Goal: Find specific page/section: Find specific page/section

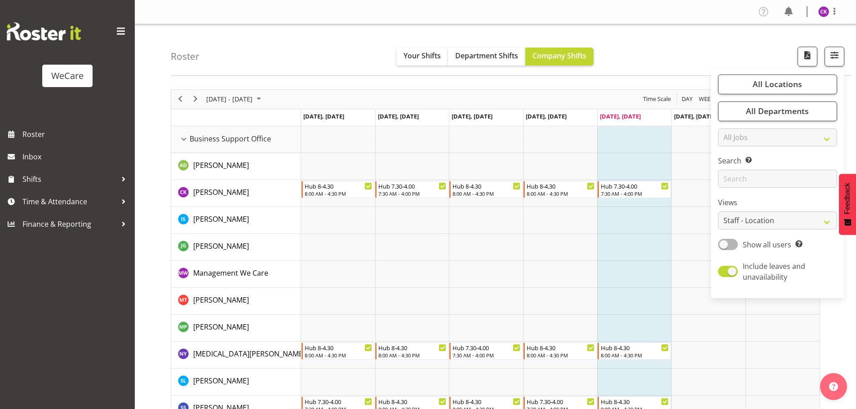
select select "location"
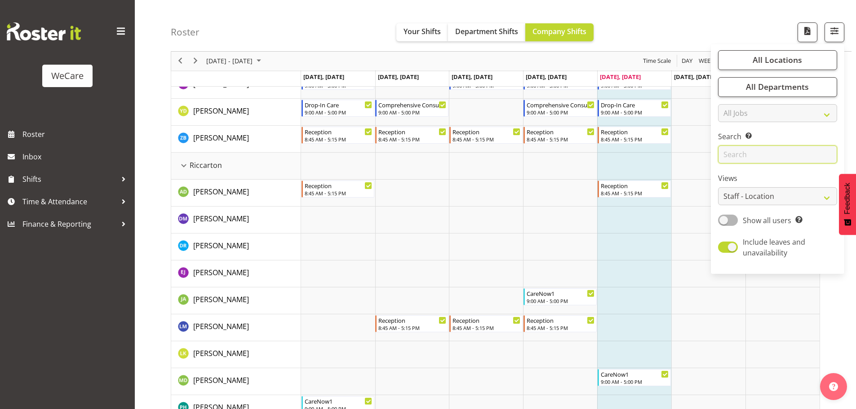
click at [746, 153] on input "text" at bounding box center [777, 155] width 119 height 18
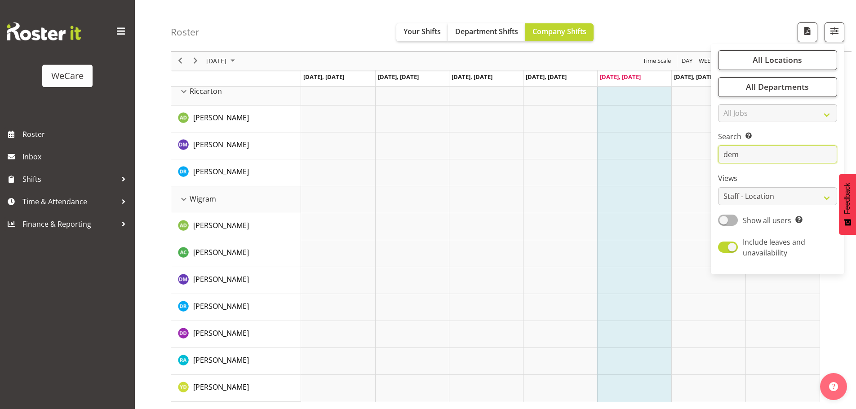
scroll to position [0, 0]
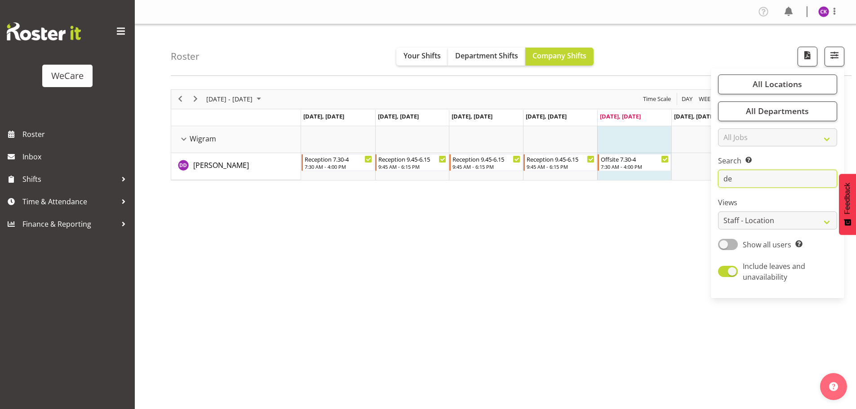
type input "d"
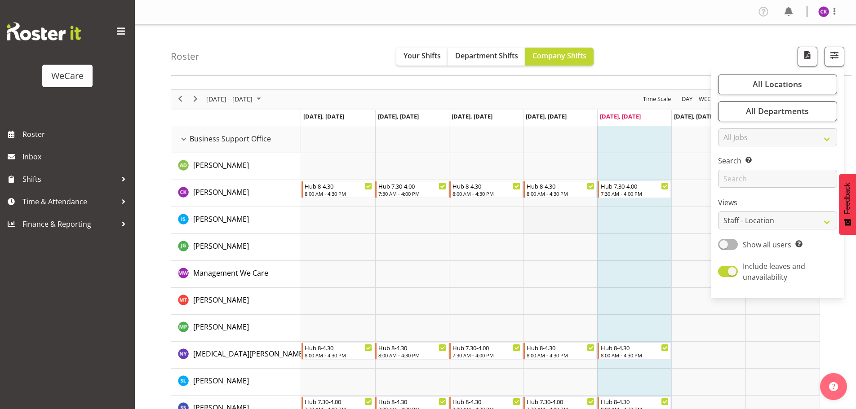
click at [596, 227] on td "Timeline Week of August 15, 2025" at bounding box center [560, 220] width 74 height 27
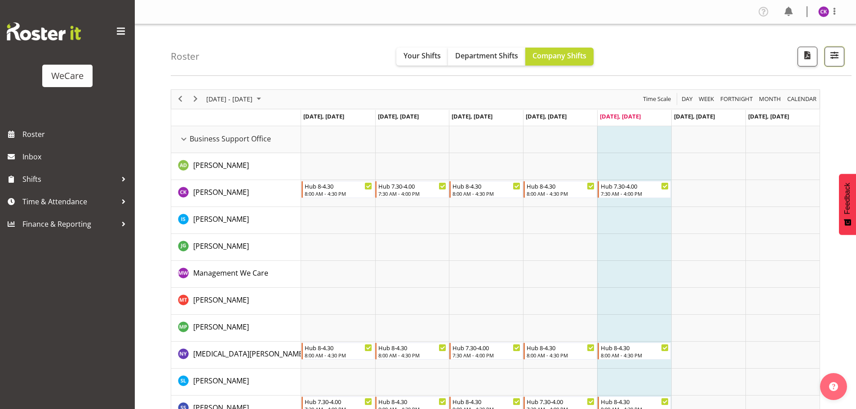
click at [834, 64] on button "button" at bounding box center [835, 57] width 20 height 20
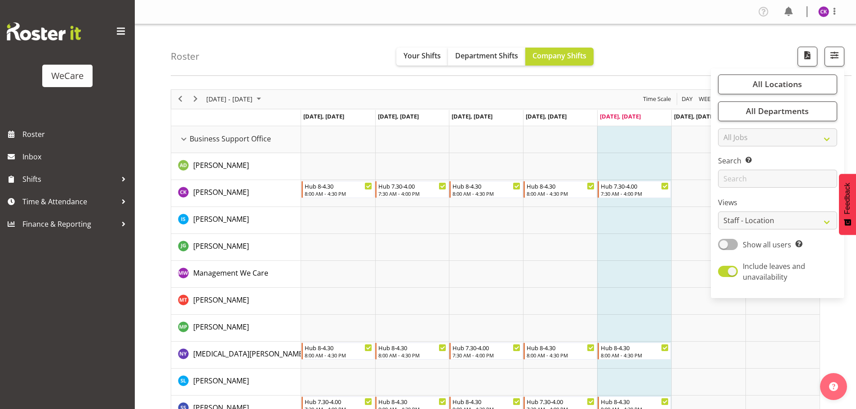
click at [620, 217] on td "Timeline Week of August 15, 2025" at bounding box center [634, 220] width 74 height 27
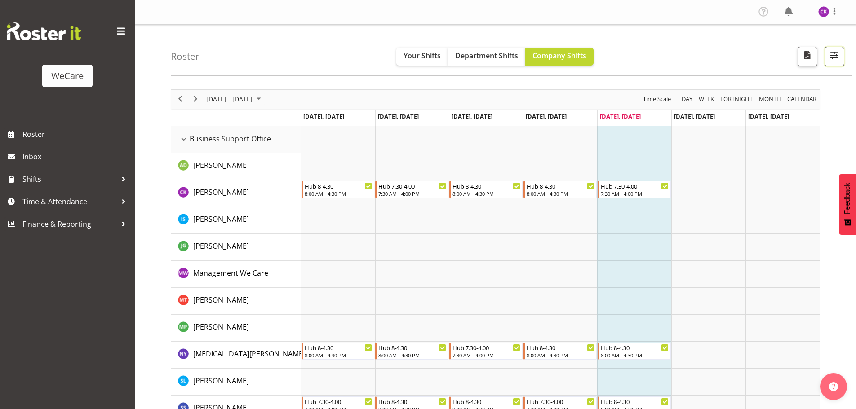
click at [831, 58] on span "button" at bounding box center [835, 55] width 12 height 12
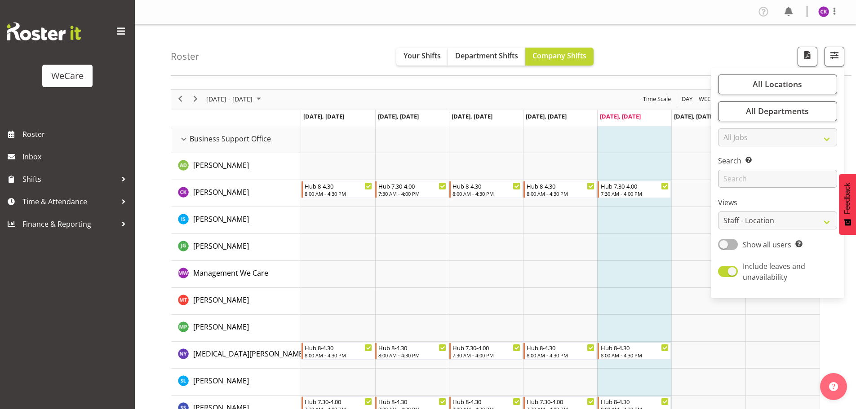
click at [765, 190] on div "All Locations Clear Business Support Office [GEOGRAPHIC_DATA] Ilam [GEOGRAPHIC_…" at bounding box center [777, 183] width 133 height 223
click at [764, 182] on input "text" at bounding box center [777, 179] width 119 height 18
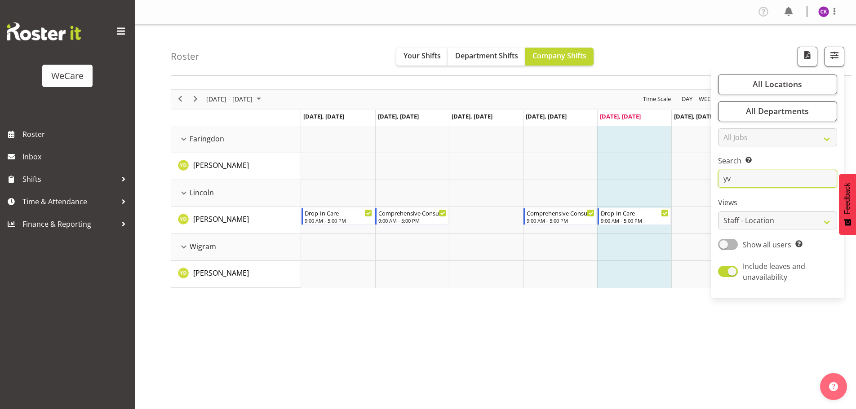
type input "y"
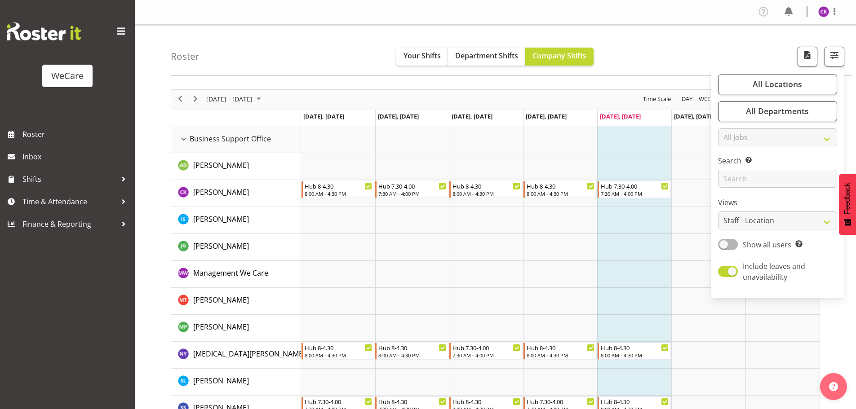
click at [641, 243] on td "Timeline Week of August 15, 2025" at bounding box center [634, 247] width 74 height 27
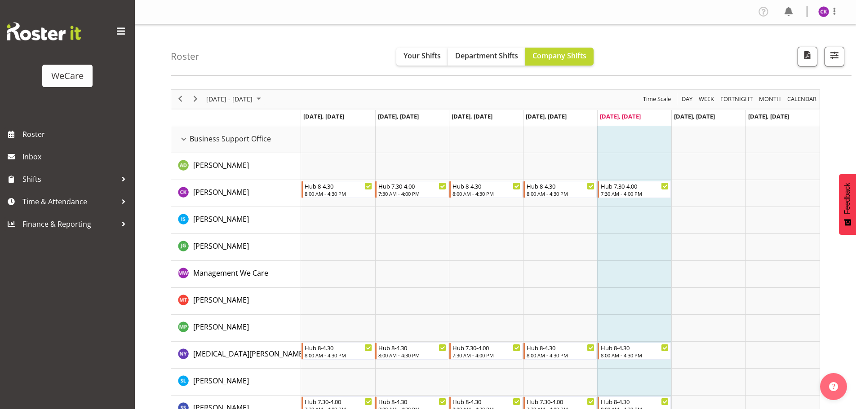
click at [645, 270] on td "Timeline Week of August 15, 2025" at bounding box center [634, 274] width 74 height 27
